Goal: Information Seeking & Learning: Learn about a topic

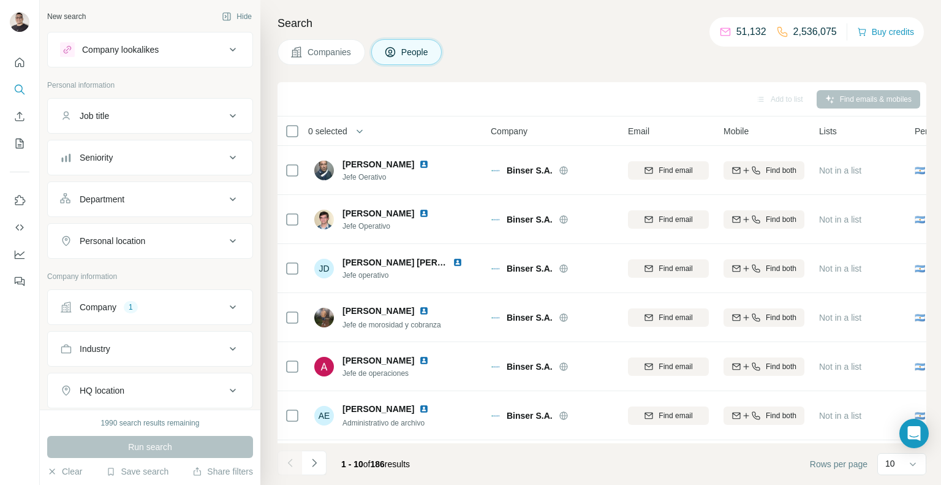
click at [181, 303] on div "Company 1" at bounding box center [142, 307] width 165 height 12
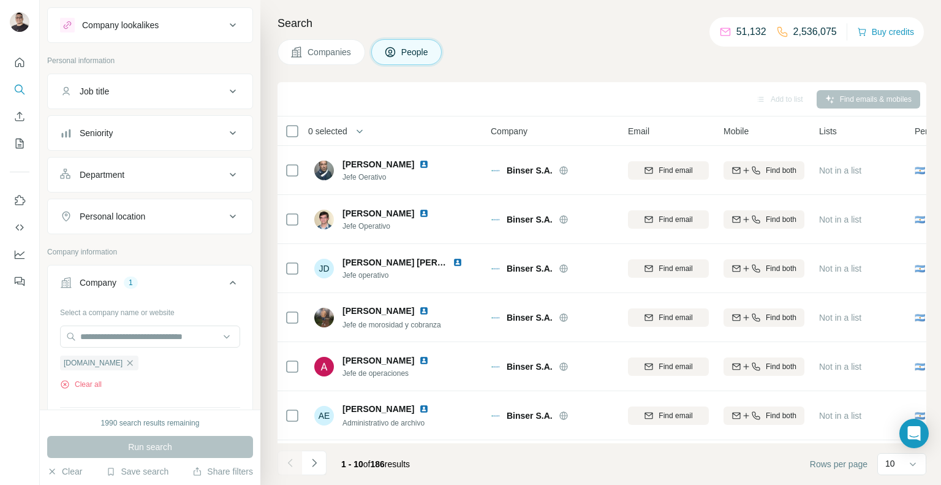
scroll to position [210, 0]
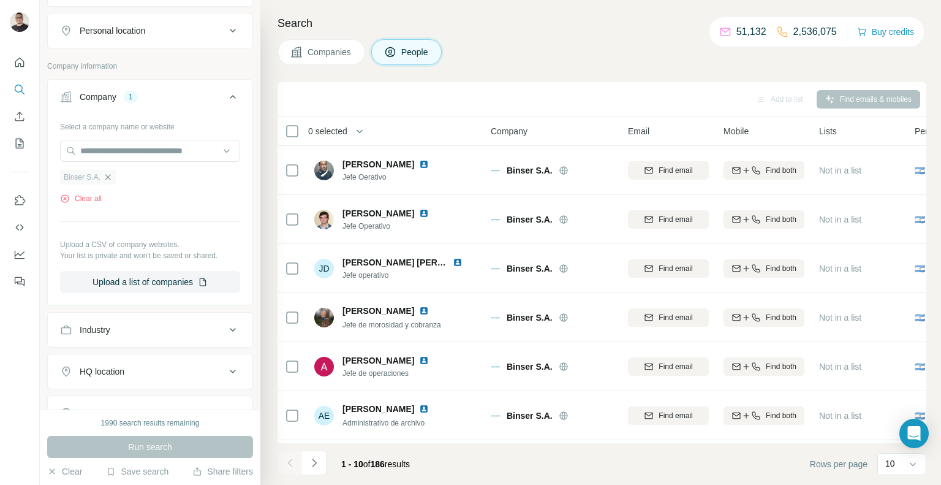
click at [110, 174] on icon "button" at bounding box center [108, 177] width 10 height 10
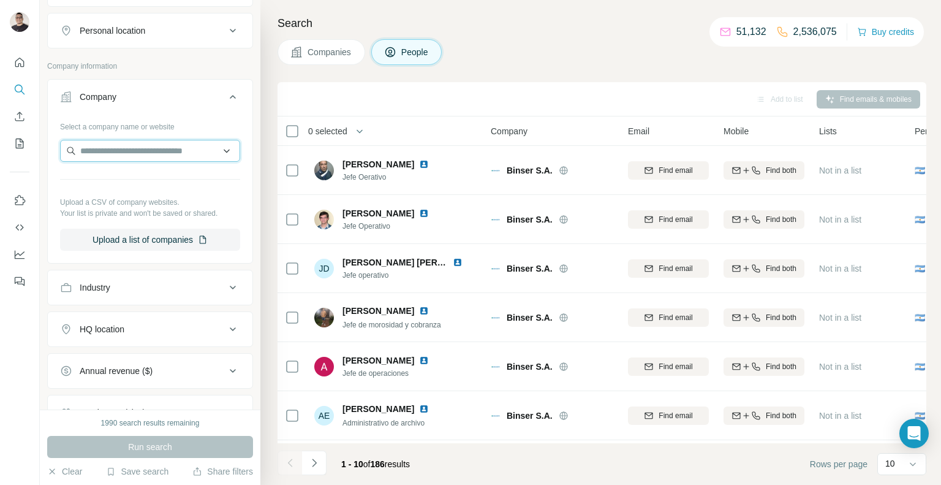
click at [99, 150] on input "text" at bounding box center [150, 151] width 180 height 22
paste input "*********"
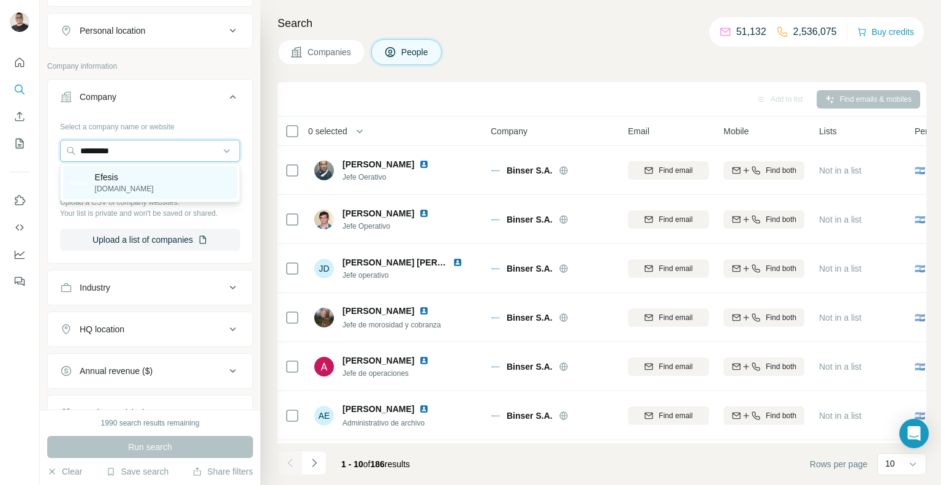
type input "*********"
click at [118, 189] on p "[DOMAIN_NAME]" at bounding box center [124, 188] width 59 height 11
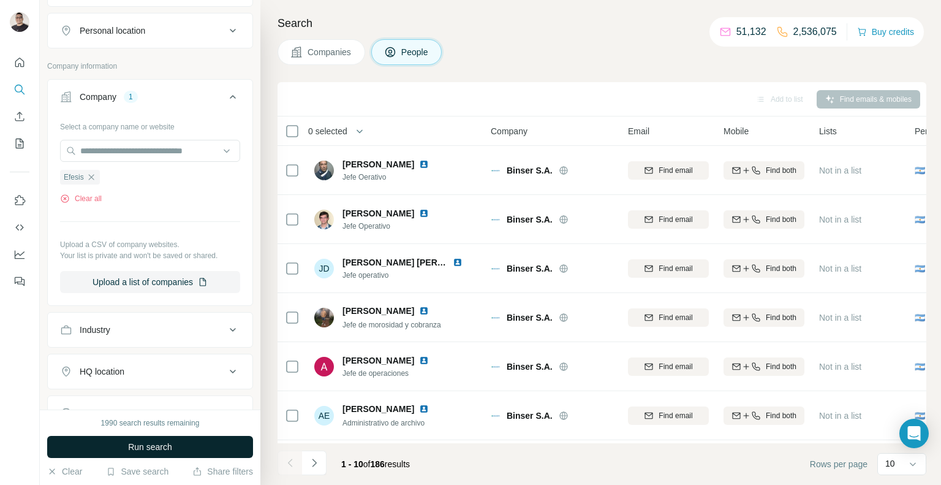
click at [172, 448] on span "Run search" at bounding box center [150, 447] width 44 height 12
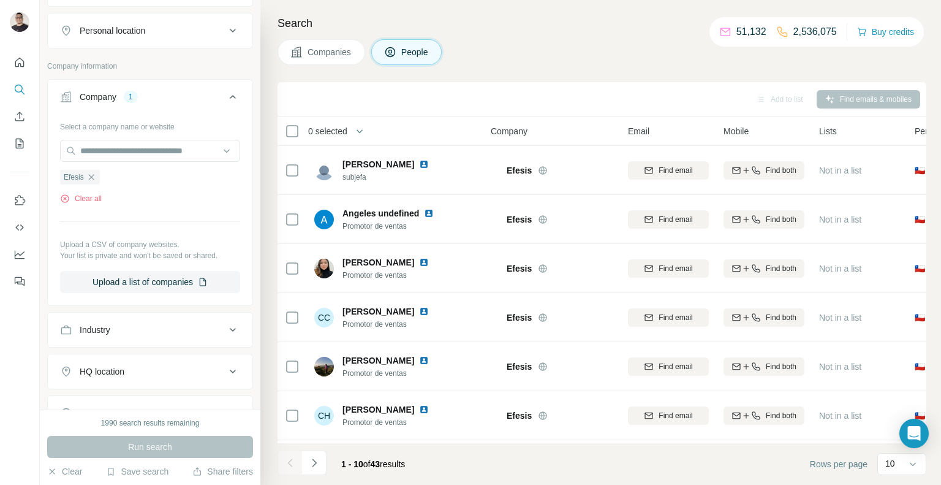
click at [313, 59] on button "Companies" at bounding box center [322, 52] width 88 height 26
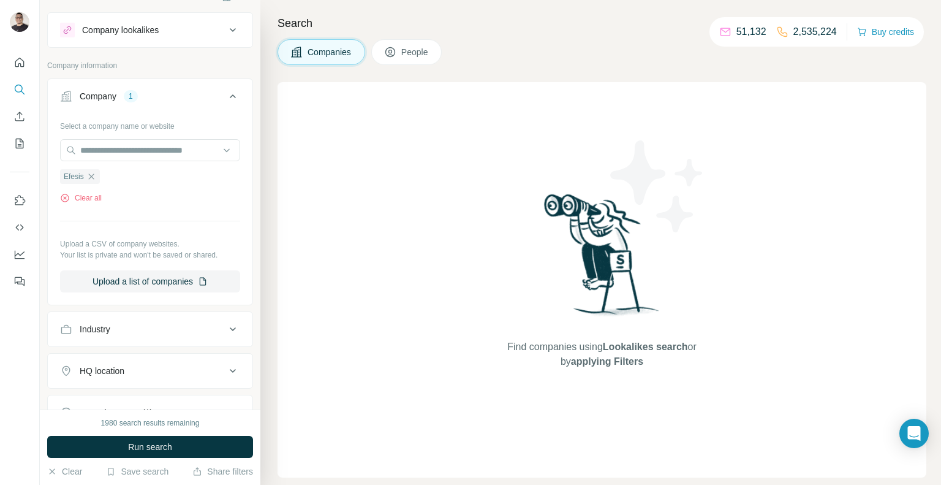
click at [393, 53] on icon at bounding box center [390, 53] width 6 height 7
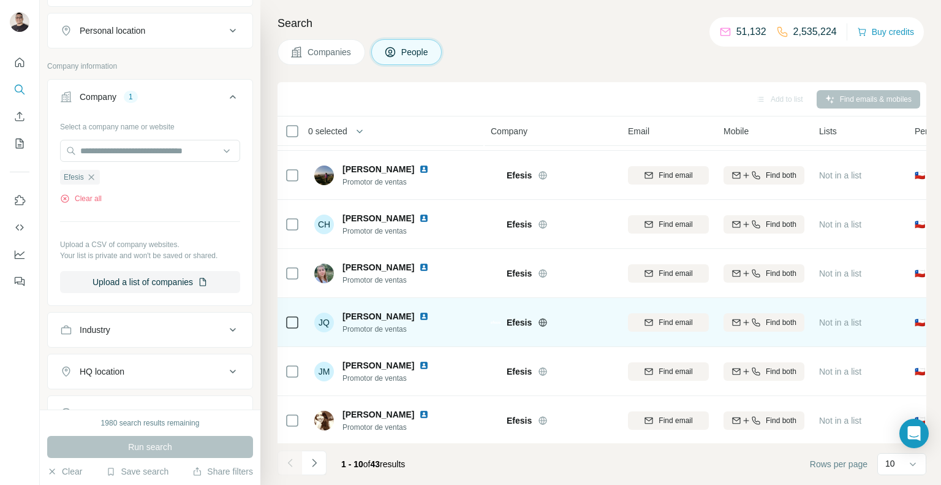
scroll to position [192, 0]
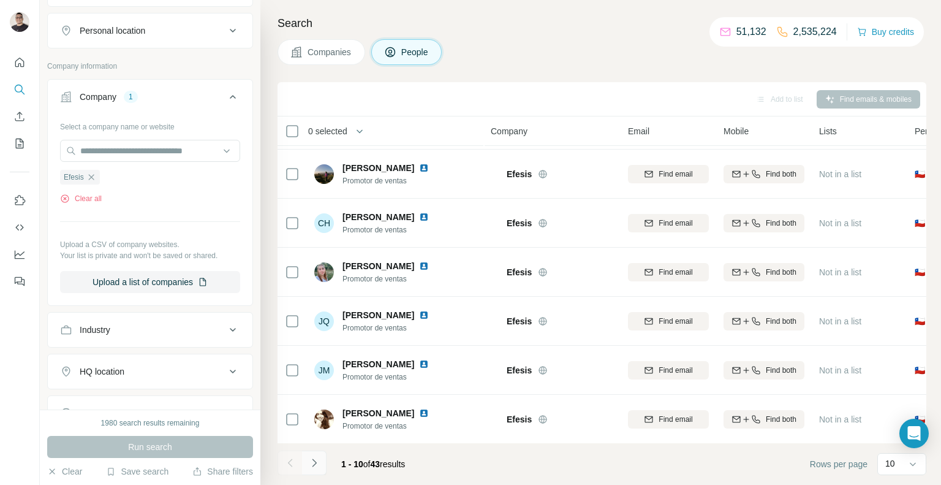
click at [321, 459] on button "Navigate to next page" at bounding box center [314, 463] width 25 height 25
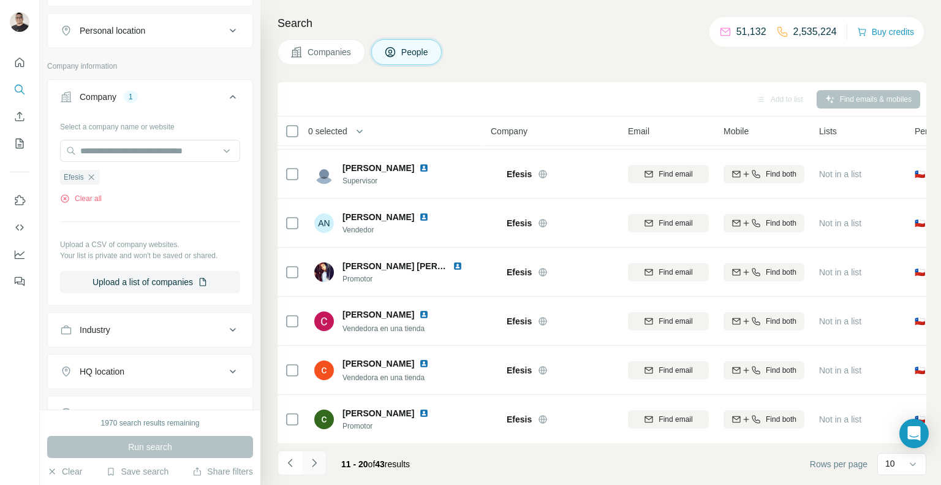
click at [319, 468] on icon "Navigate to next page" at bounding box center [314, 463] width 12 height 12
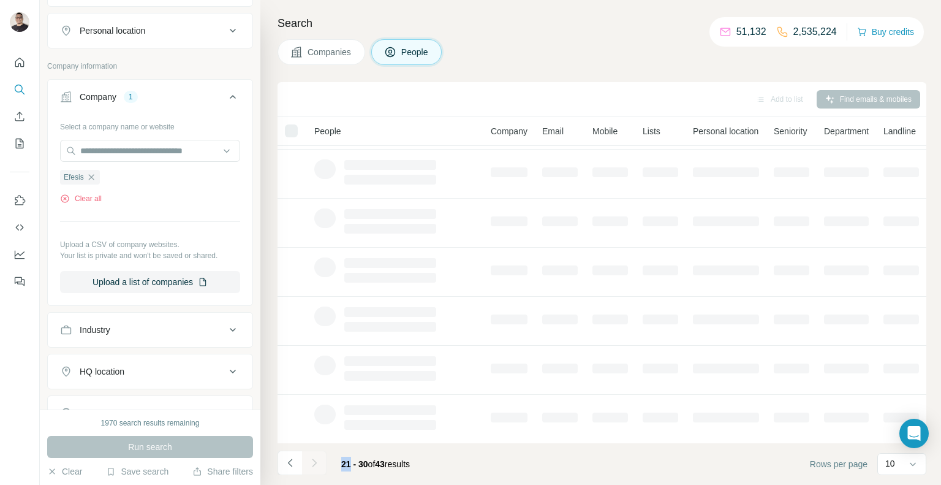
click at [319, 468] on div at bounding box center [314, 463] width 25 height 25
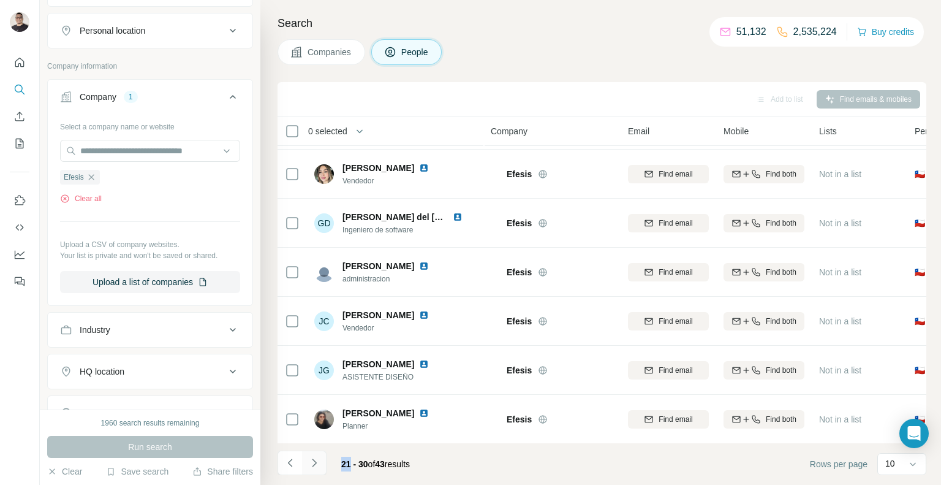
click at [317, 461] on icon "Navigate to next page" at bounding box center [314, 463] width 12 height 12
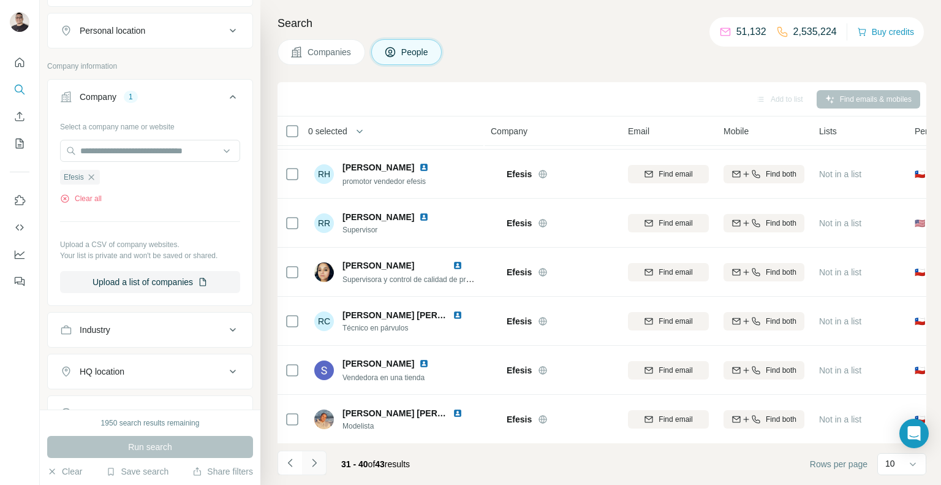
click at [321, 463] on button "Navigate to next page" at bounding box center [314, 463] width 25 height 25
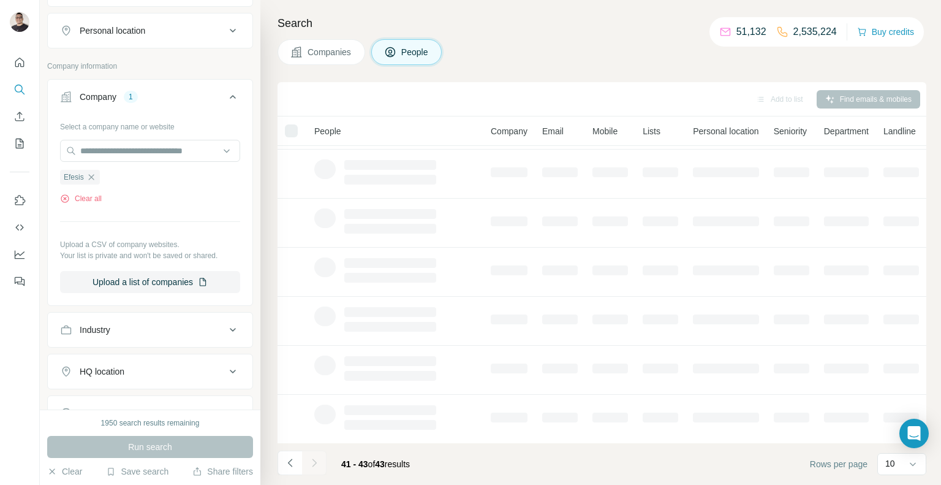
scroll to position [0, 0]
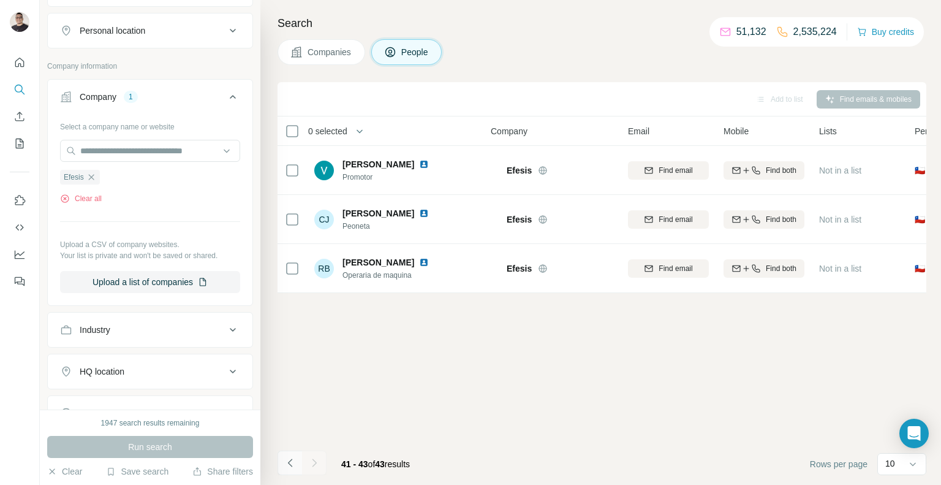
click at [295, 469] on icon "Navigate to previous page" at bounding box center [290, 463] width 12 height 12
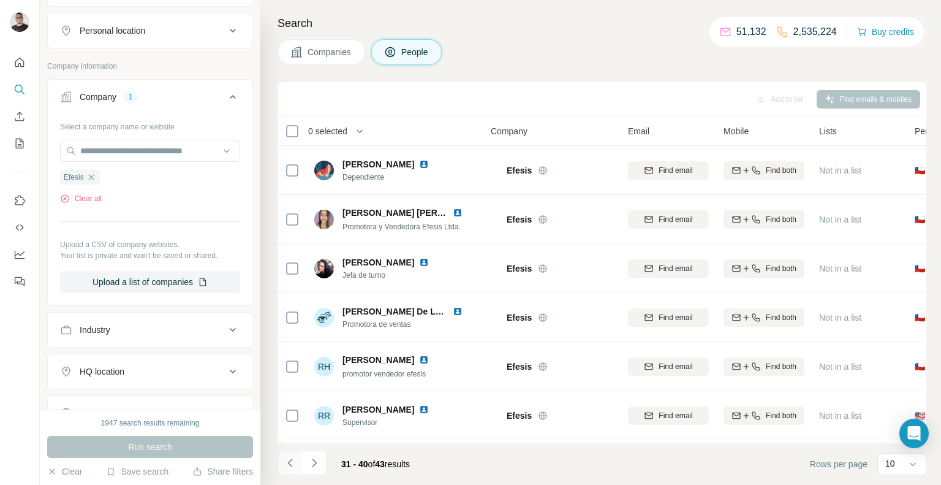
click at [291, 468] on icon "Navigate to previous page" at bounding box center [290, 463] width 12 height 12
